Goal: Task Accomplishment & Management: Manage account settings

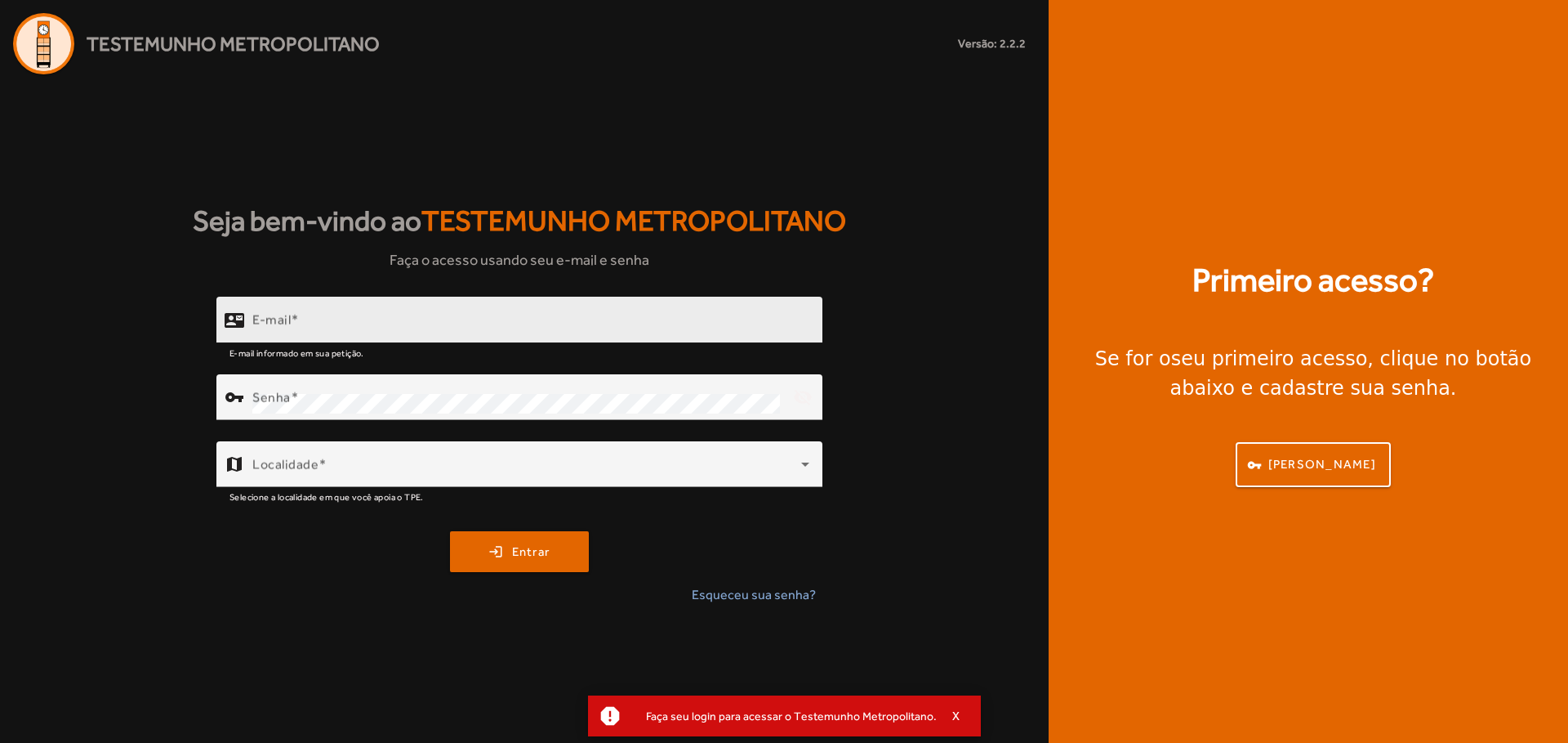
click at [374, 339] on div "E-mail" at bounding box center [531, 319] width 557 height 47
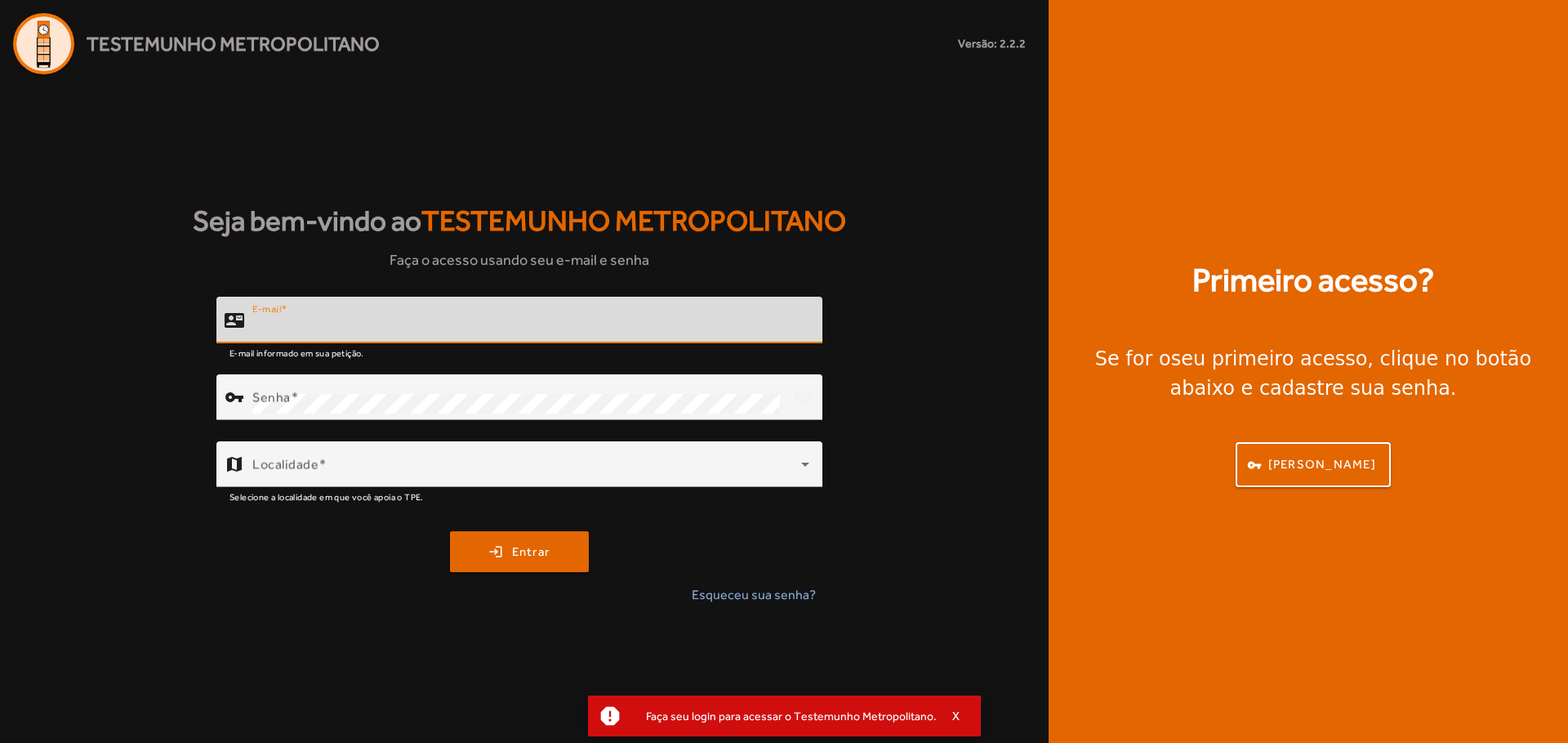
click at [381, 319] on input "E-mail" at bounding box center [531, 327] width 557 height 20
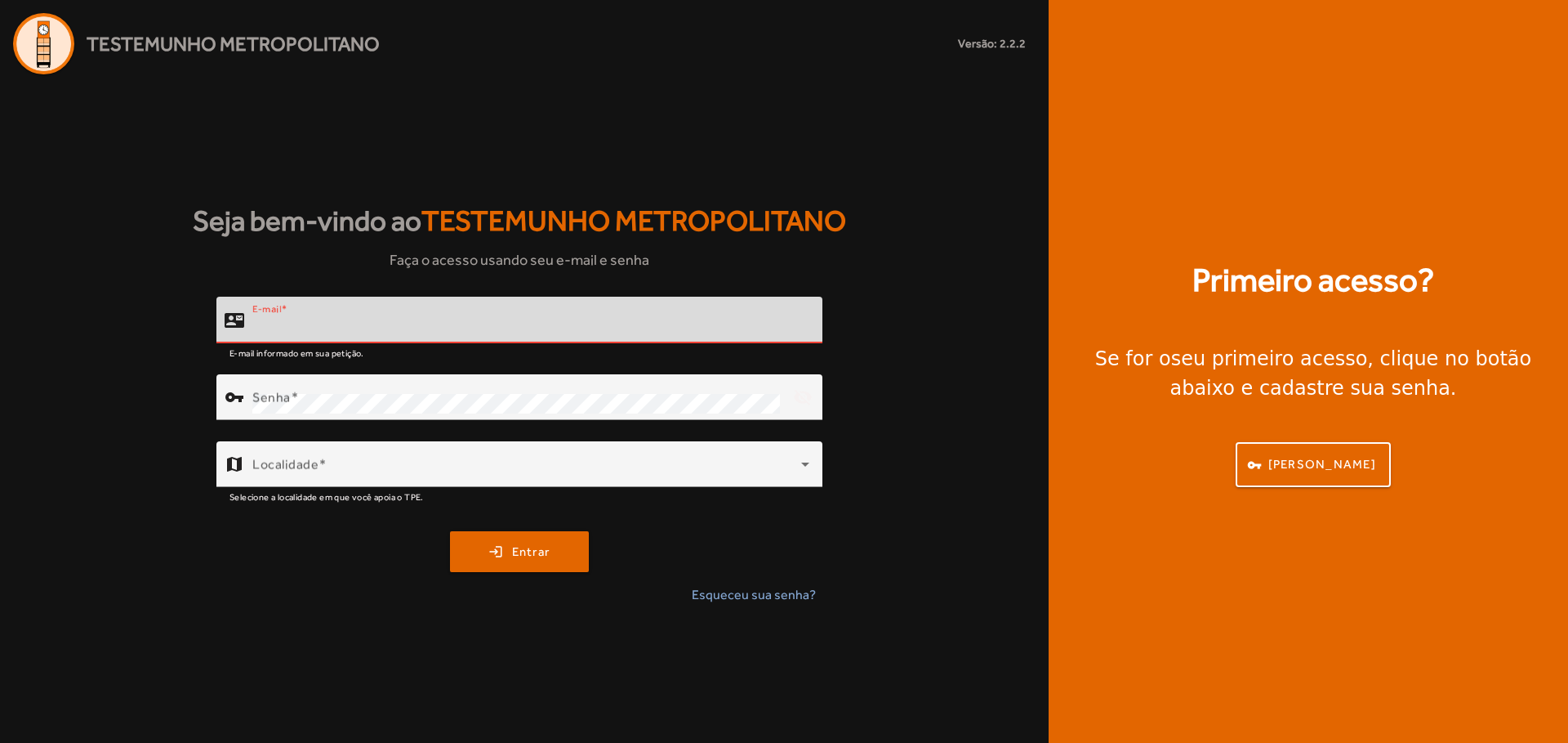
click at [576, 319] on input "E-mail" at bounding box center [531, 327] width 557 height 20
paste input "**********"
type input "**********"
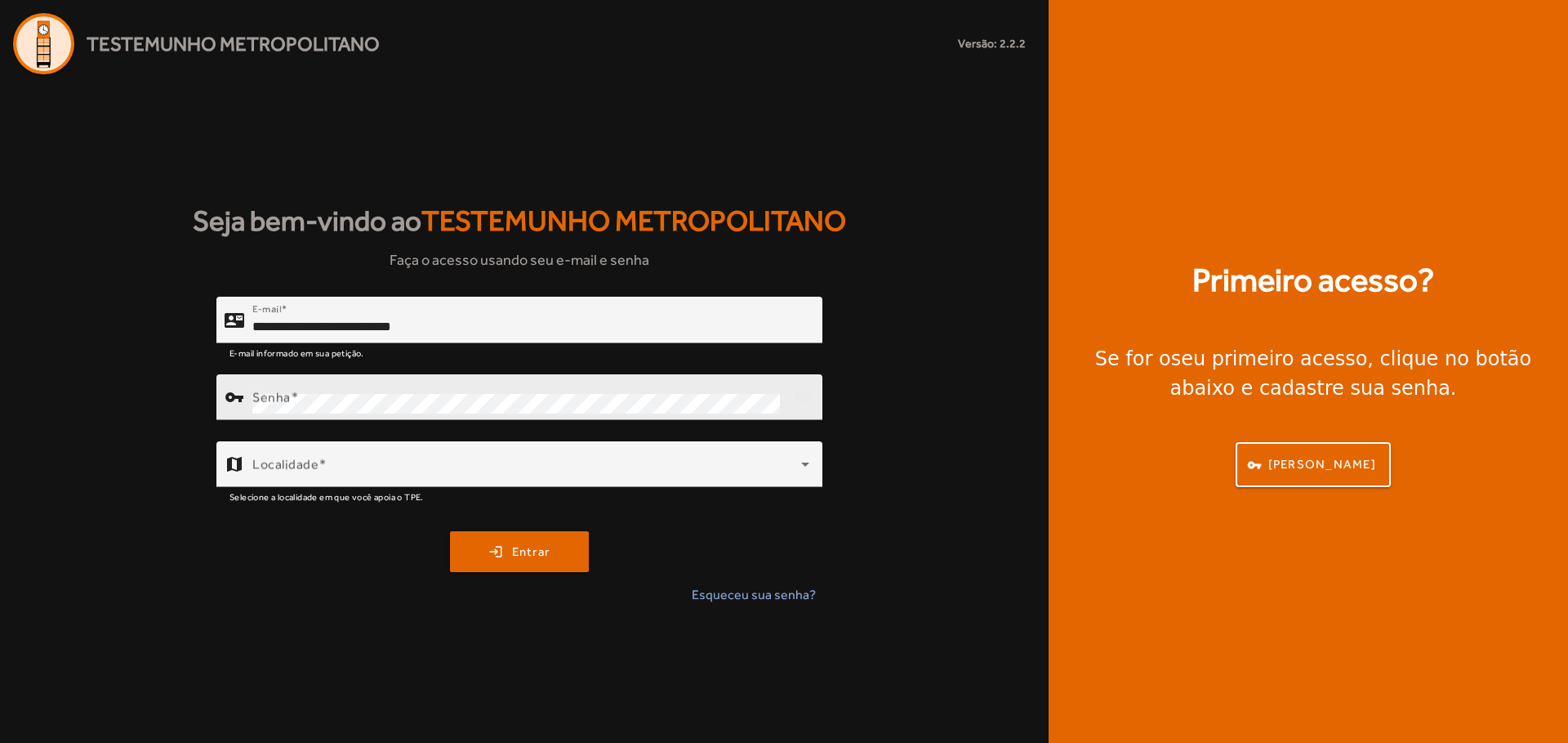
click at [473, 374] on mat-form-field "vpn_key Senha visibility_off" at bounding box center [519, 406] width 606 height 64
click at [473, 393] on div "Senha" at bounding box center [516, 397] width 527 height 46
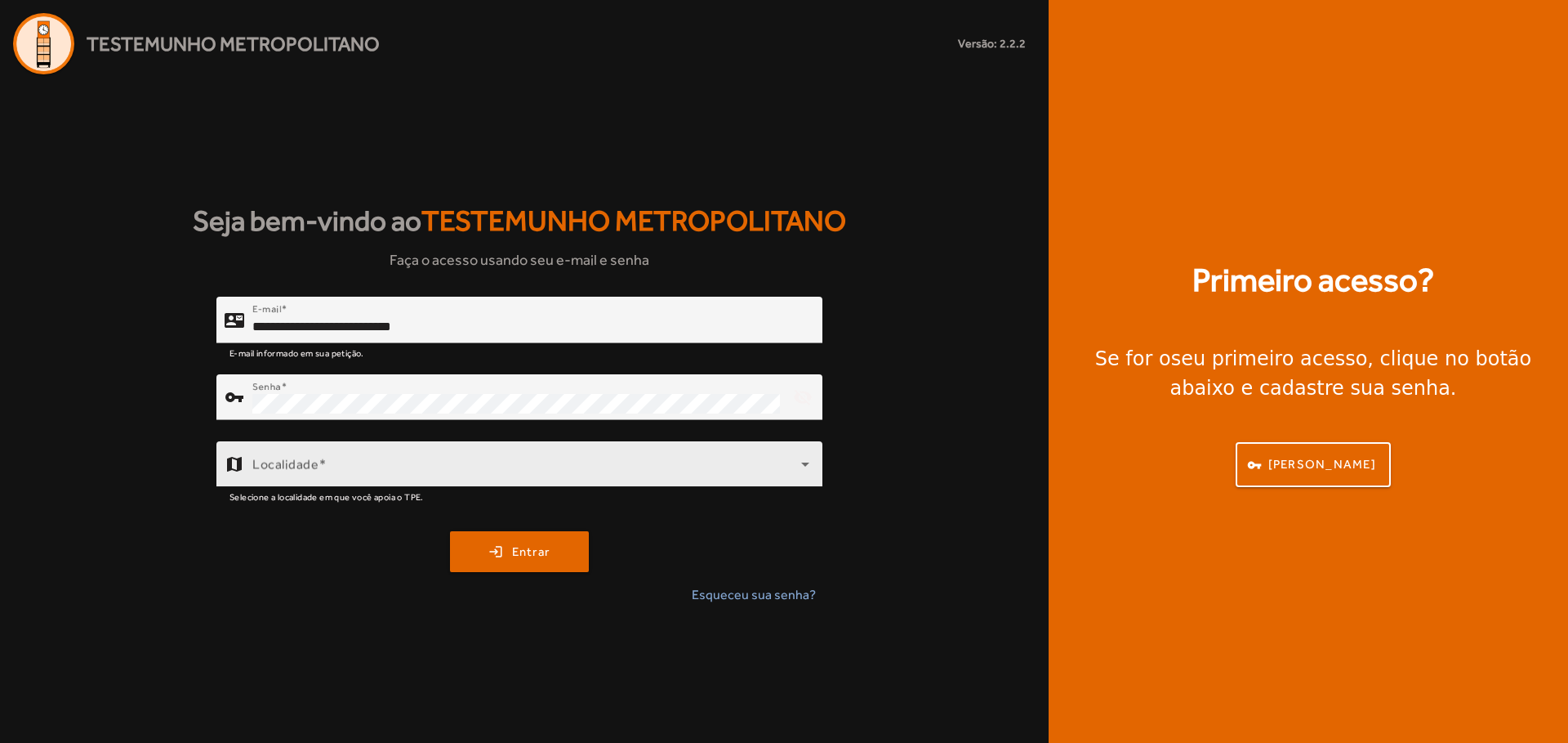
click at [501, 455] on div "Localidade" at bounding box center [531, 464] width 557 height 46
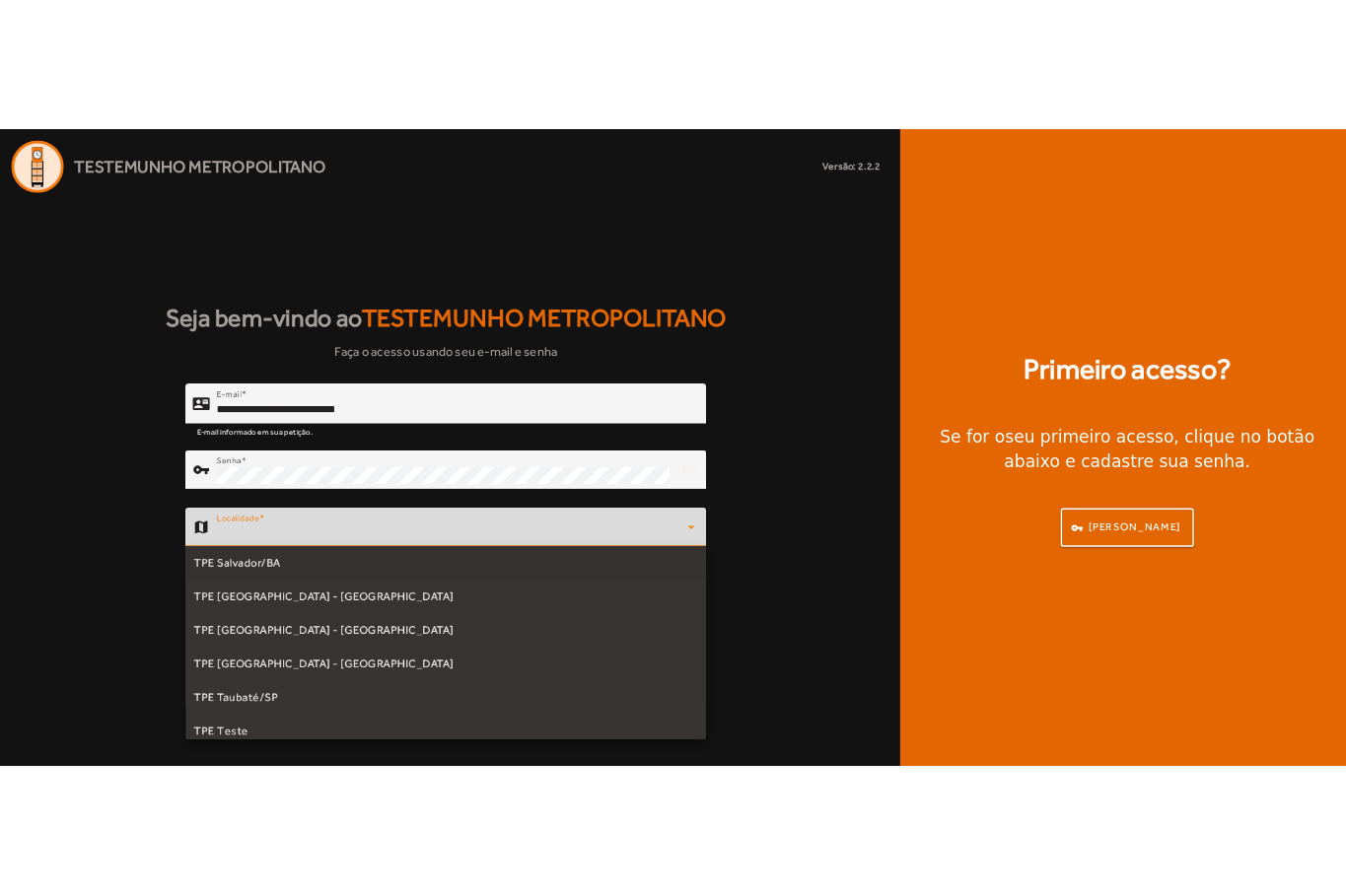
scroll to position [462, 0]
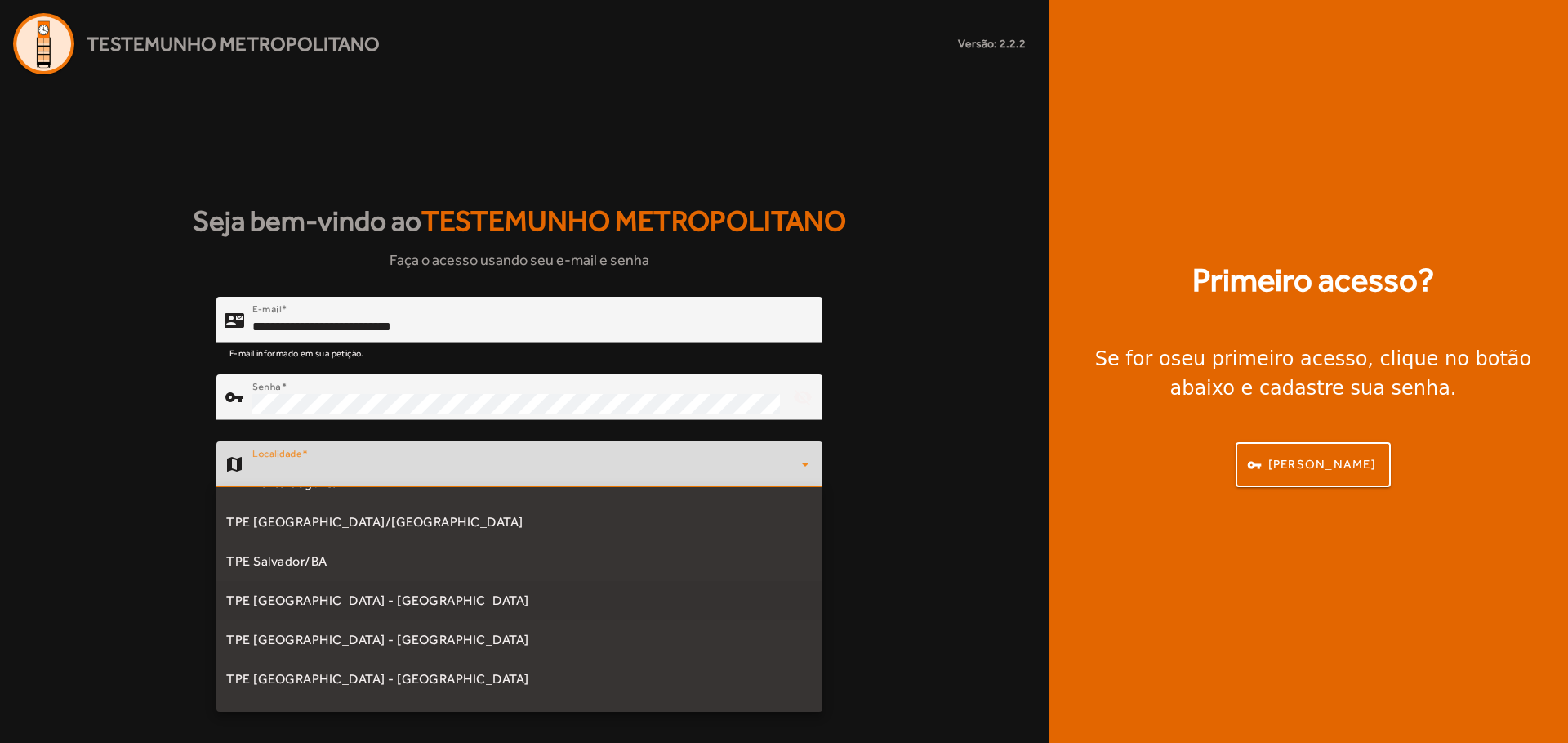
click at [386, 605] on mat-option "TPE [GEOGRAPHIC_DATA] - [GEOGRAPHIC_DATA]" at bounding box center [519, 600] width 606 height 39
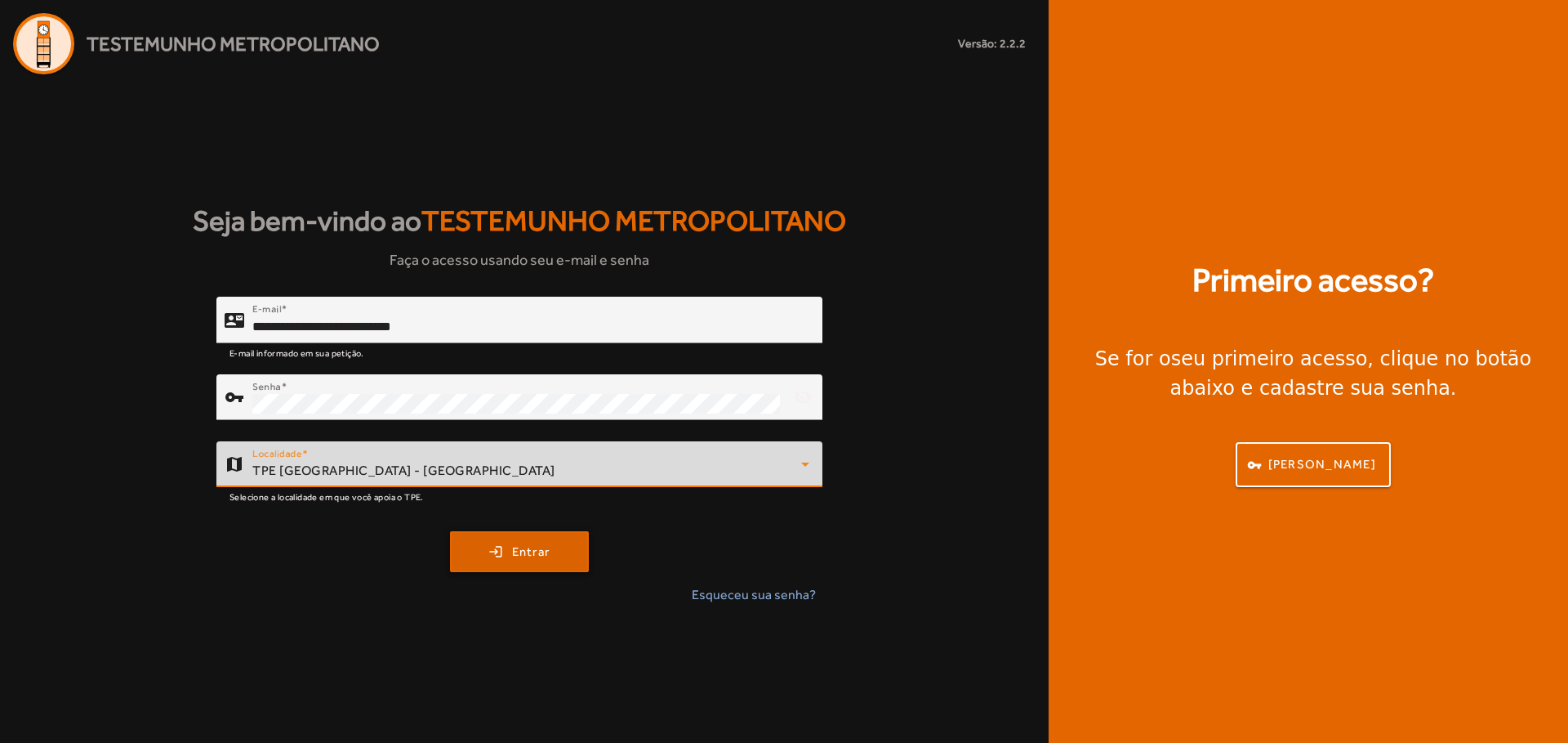
click at [533, 558] on span "Entrar" at bounding box center [531, 551] width 38 height 19
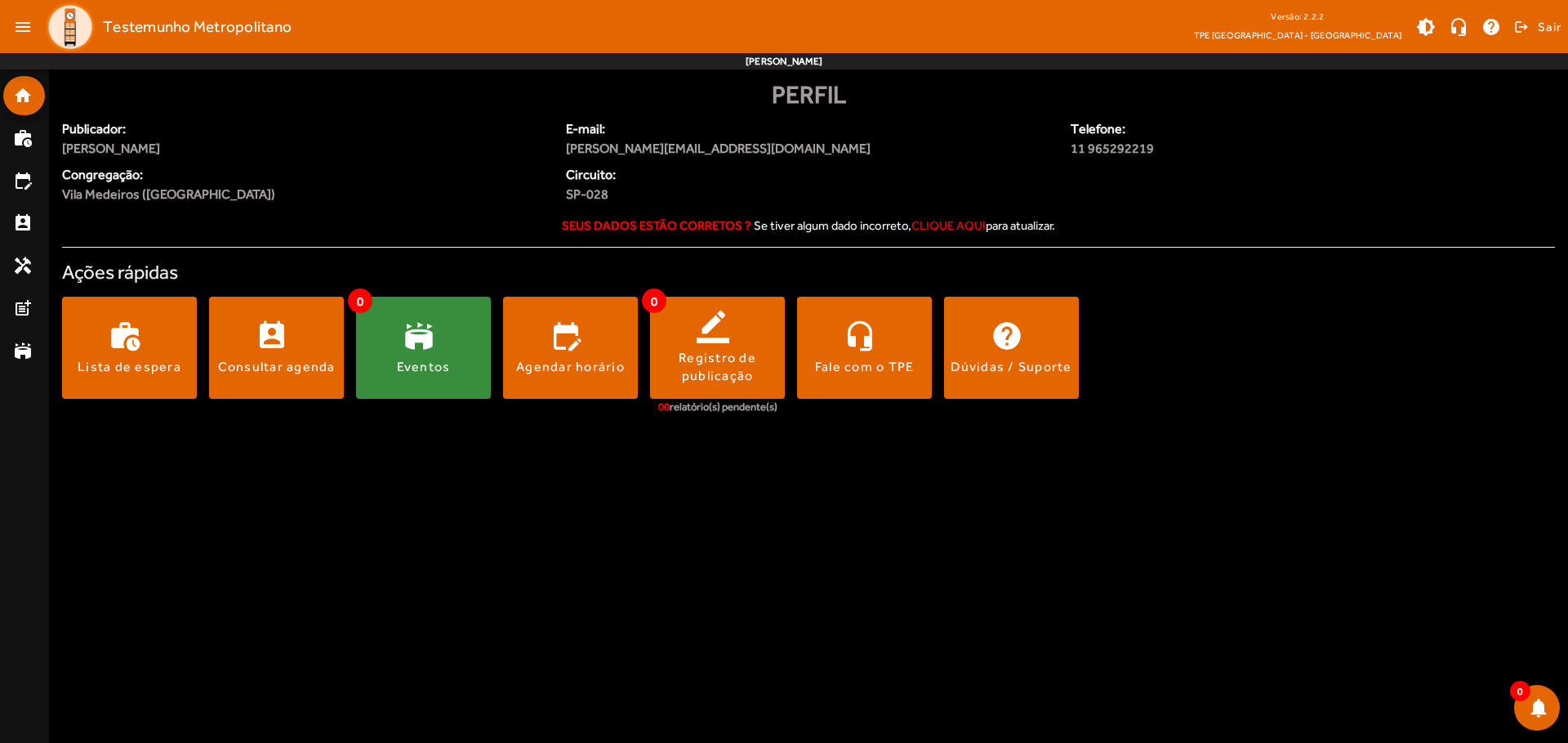
click at [229, 481] on body "menu Testemunho Metropolitano Versão: 2.2.2 TPE [GEOGRAPHIC_DATA] - Centro brig…" at bounding box center [784, 371] width 1568 height 743
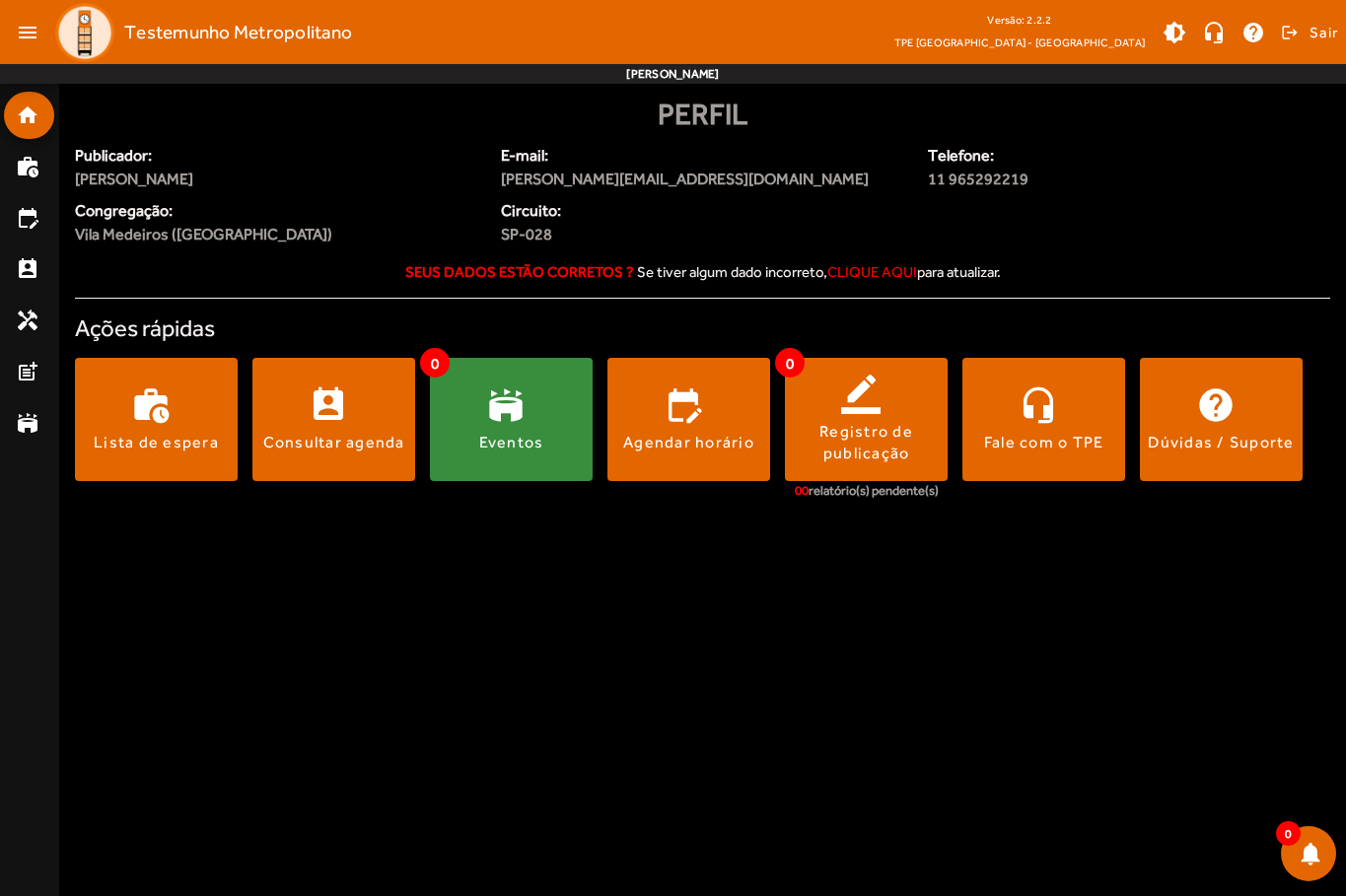
click at [1054, 626] on body "menu Testemunho Metropolitano Versão: 2.2.2 TPE [GEOGRAPHIC_DATA] - Centro brig…" at bounding box center [673, 448] width 1346 height 896
